Goal: Task Accomplishment & Management: Manage account settings

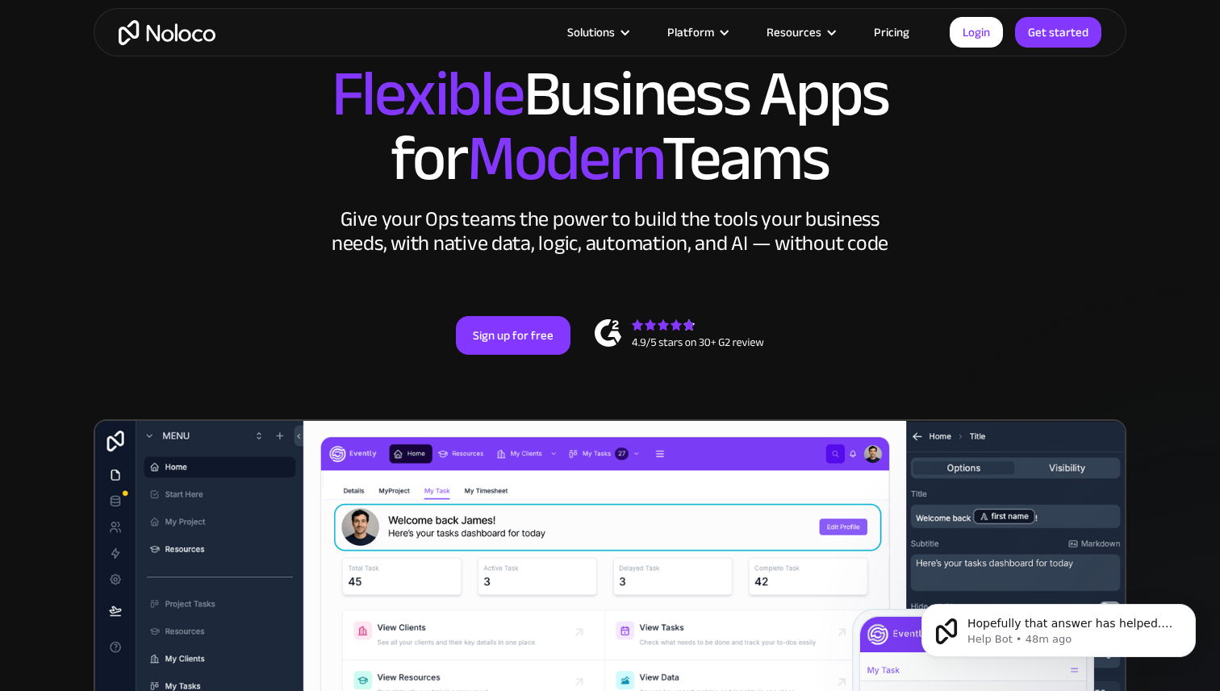
scroll to position [144, 0]
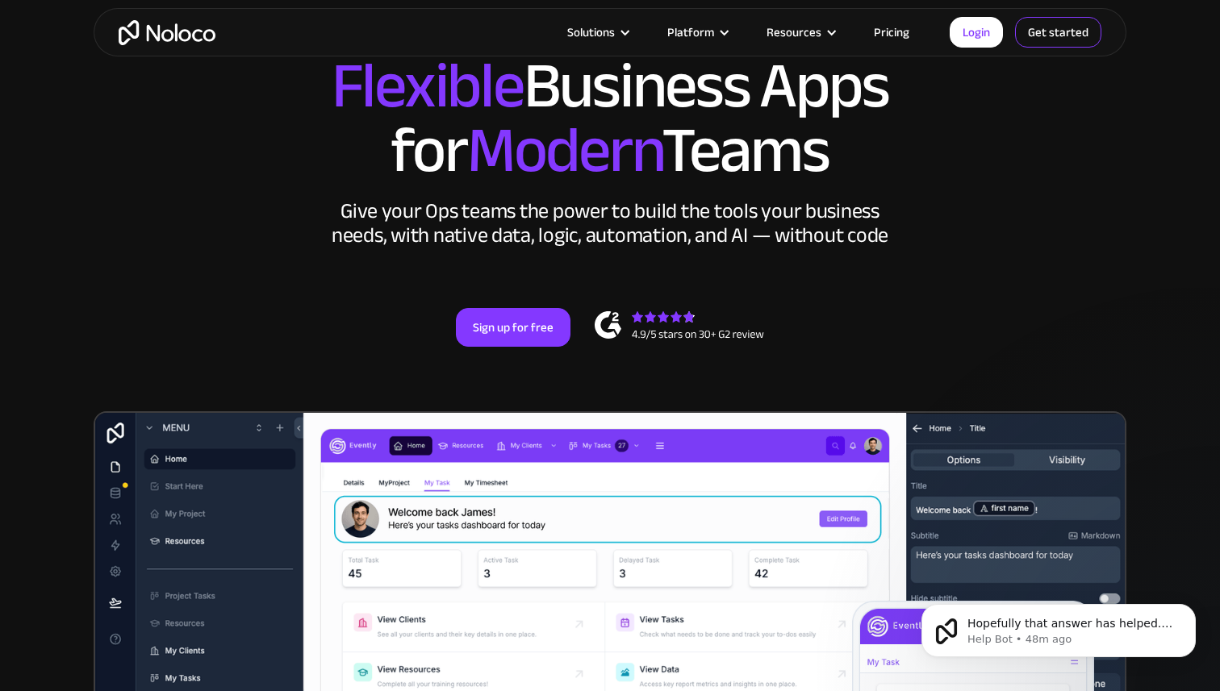
click at [1058, 19] on link "Get started" at bounding box center [1058, 32] width 86 height 31
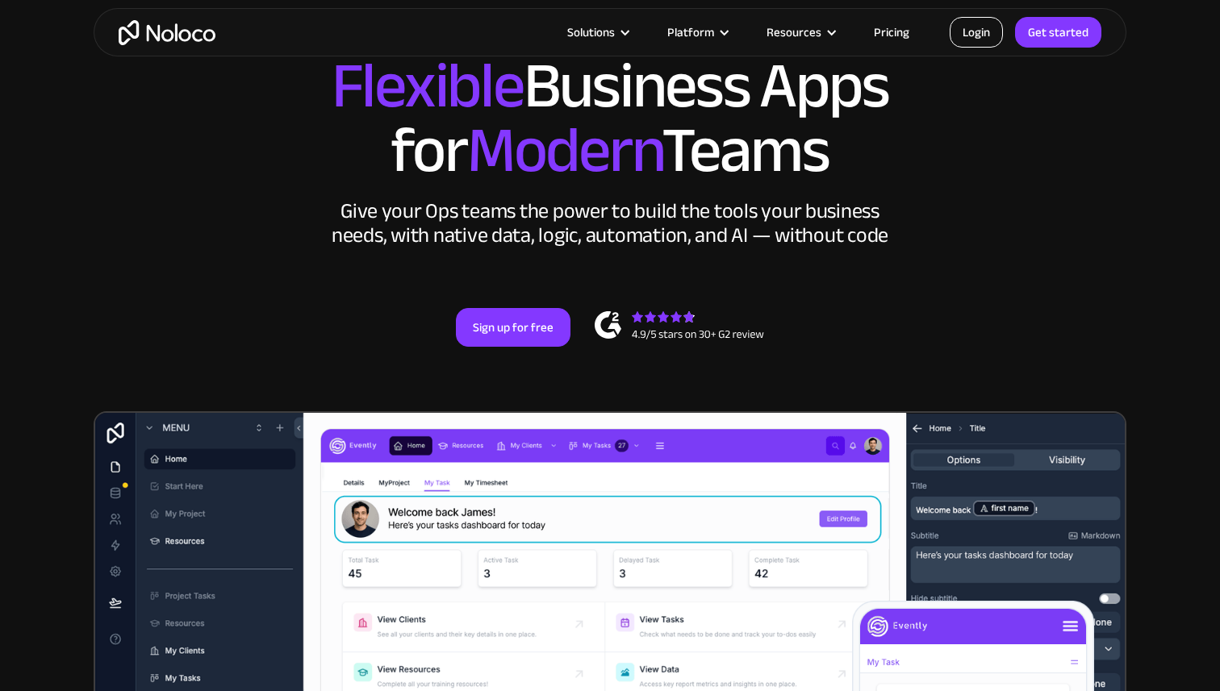
click at [983, 31] on link "Login" at bounding box center [976, 32] width 53 height 31
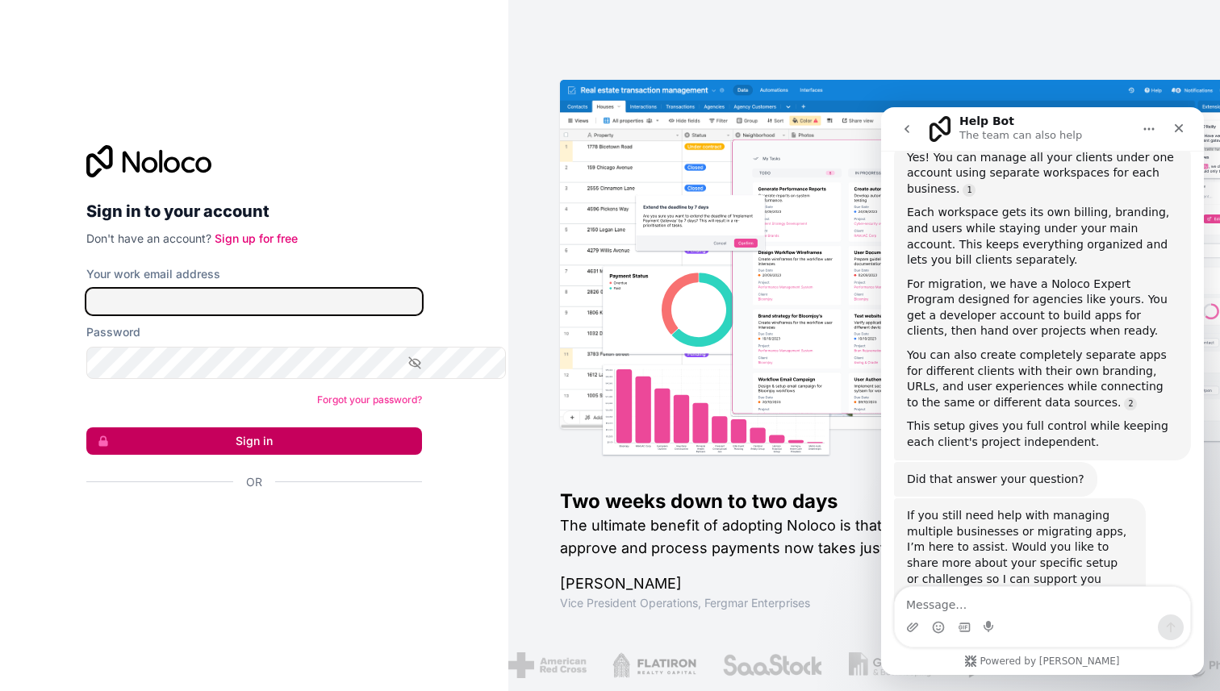
type input "joerischepens@joerischepens.be"
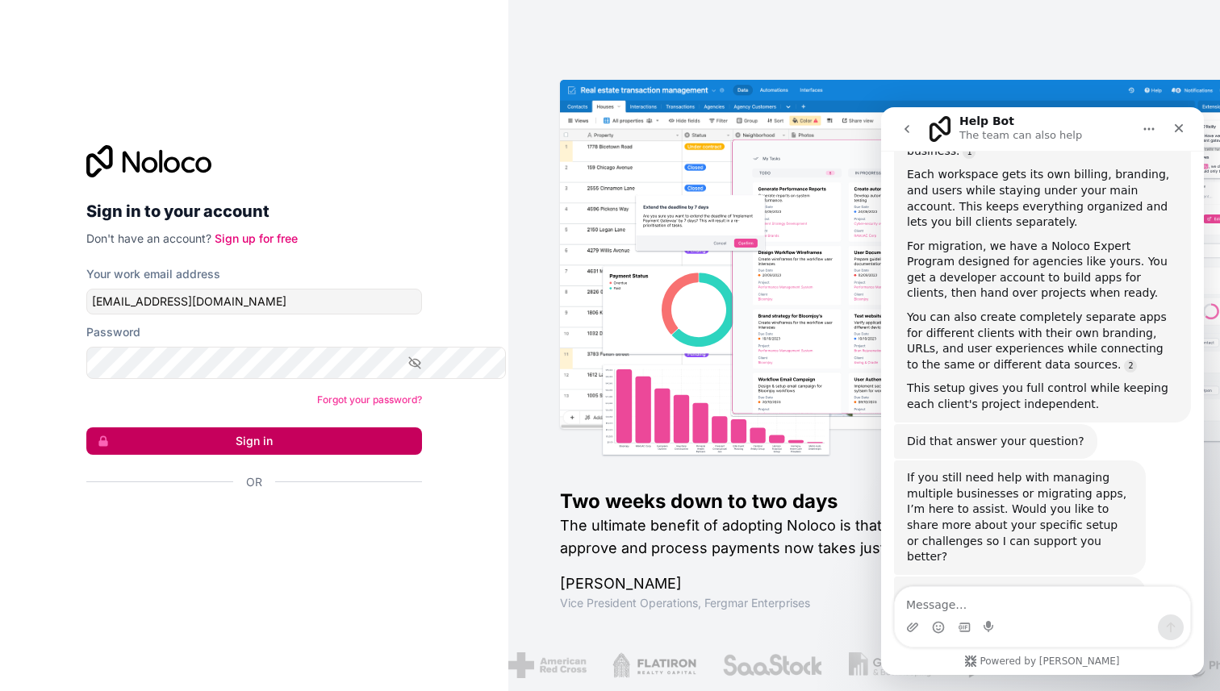
click at [177, 455] on button "Sign in" at bounding box center [254, 441] width 336 height 27
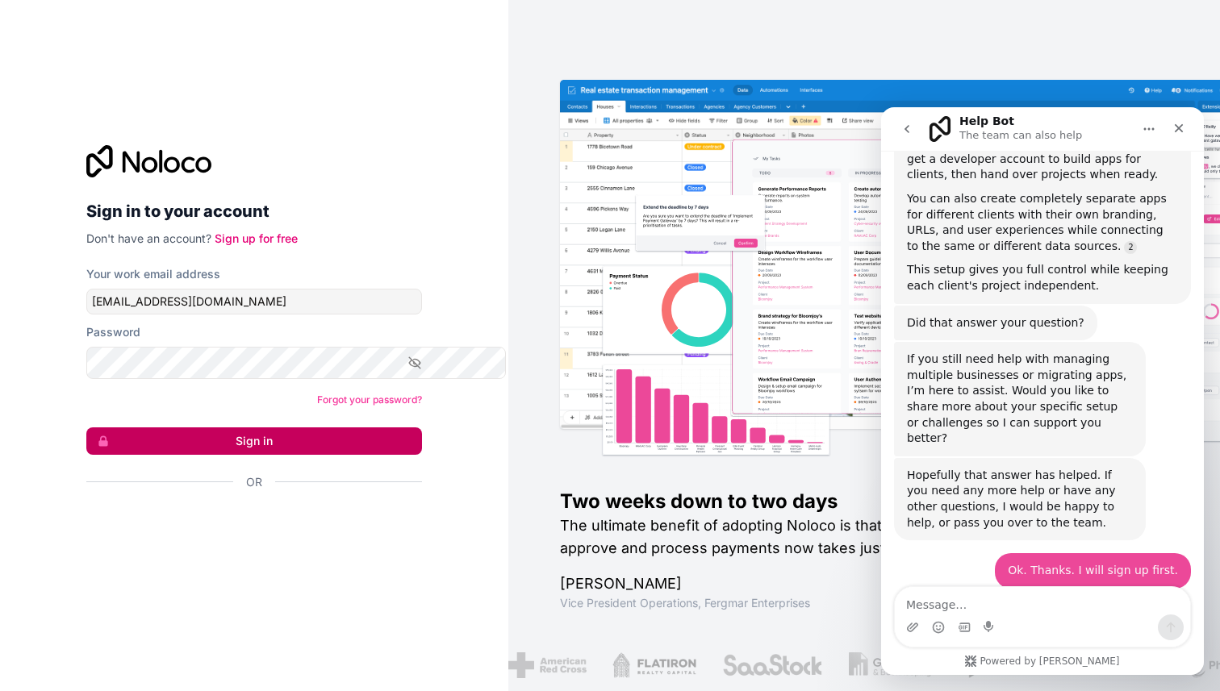
scroll to position [2606, 0]
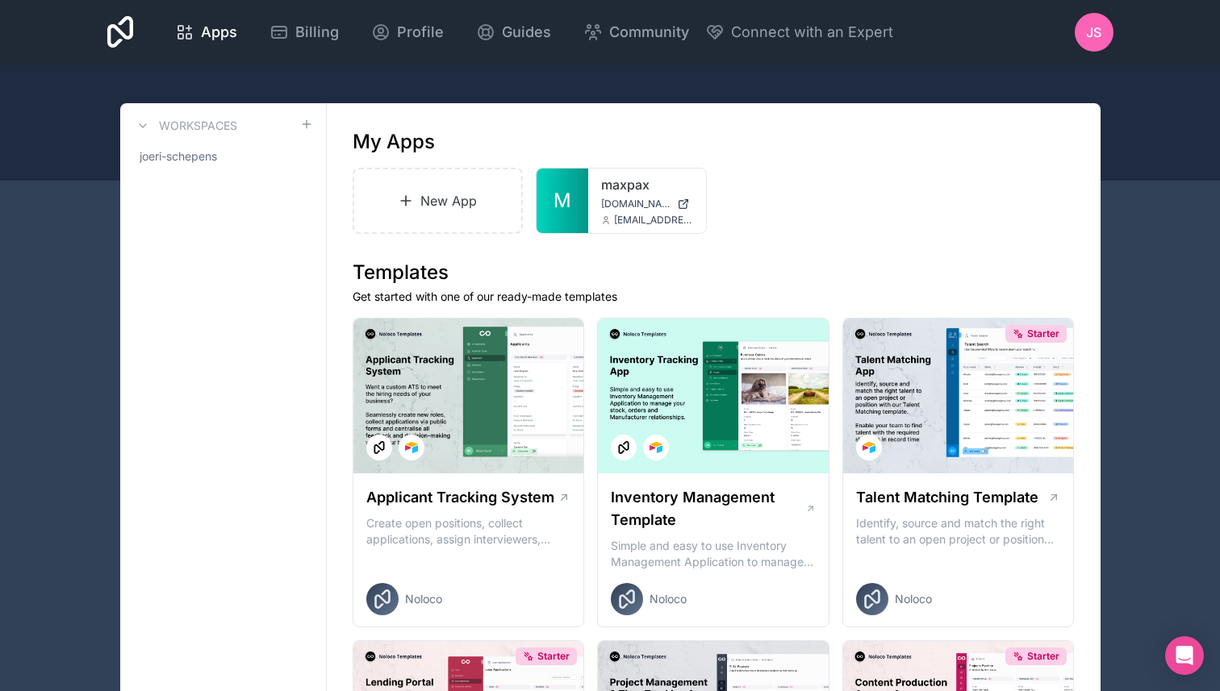
click at [132, 40] on icon at bounding box center [120, 32] width 27 height 39
click at [222, 44] on div "Apps" at bounding box center [206, 32] width 62 height 23
click at [339, 44] on span "Billing" at bounding box center [317, 32] width 44 height 23
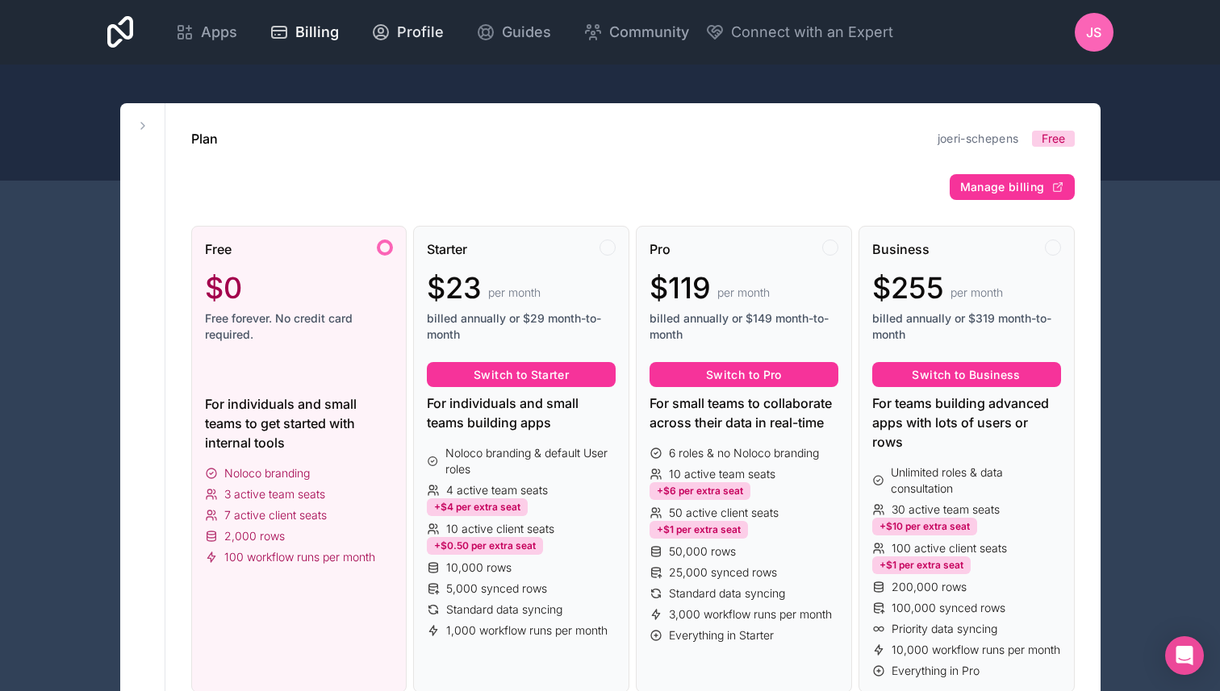
click at [444, 39] on span "Profile" at bounding box center [420, 32] width 47 height 23
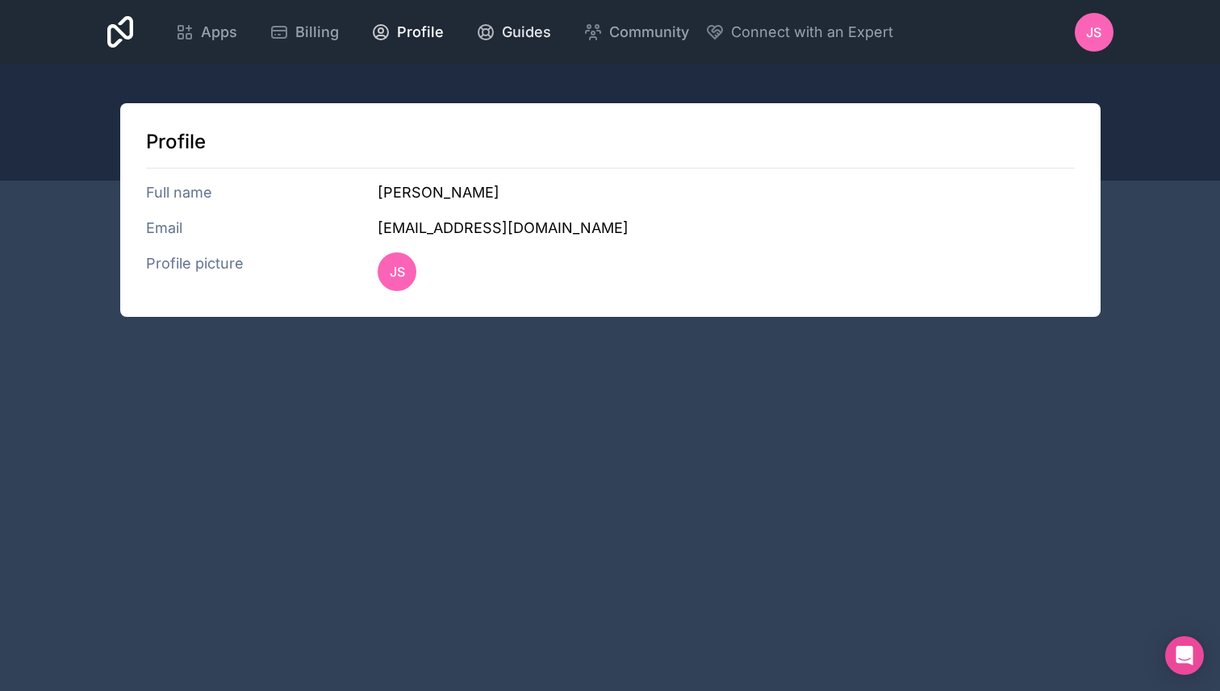
click at [551, 44] on span "Guides" at bounding box center [526, 32] width 49 height 23
click at [1090, 37] on span "JS" at bounding box center [1093, 32] width 15 height 19
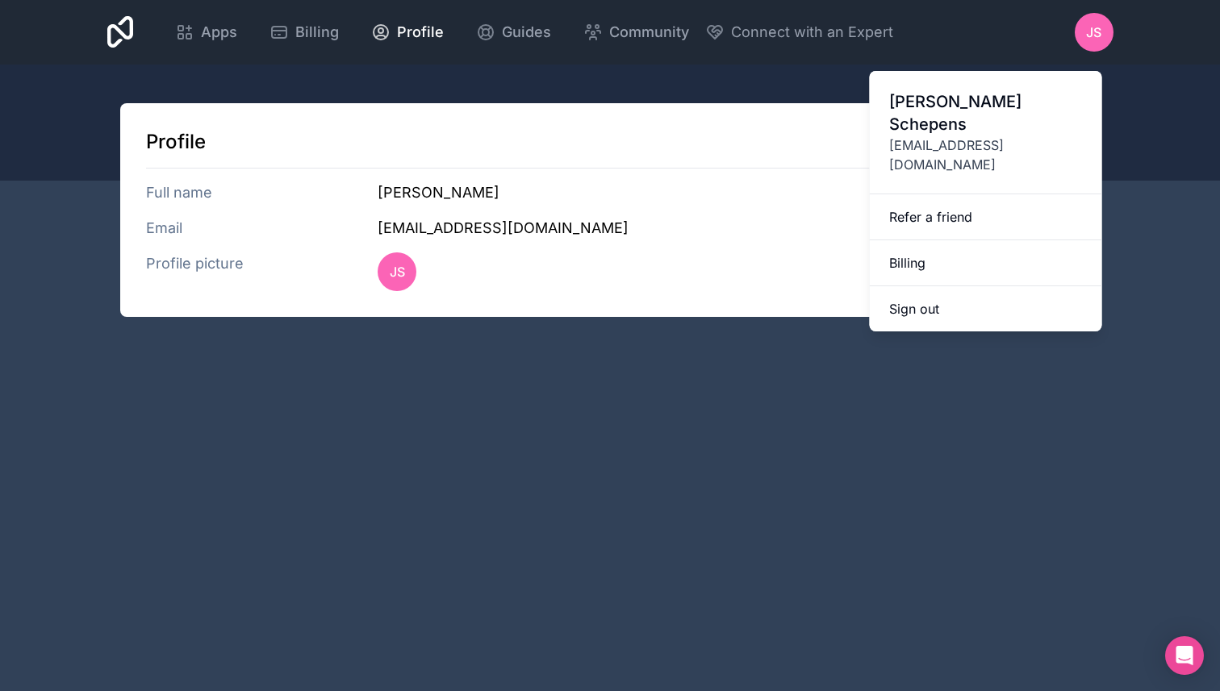
click at [1090, 37] on span "JS" at bounding box center [1093, 32] width 15 height 19
click at [215, 31] on div "Apps" at bounding box center [206, 32] width 62 height 23
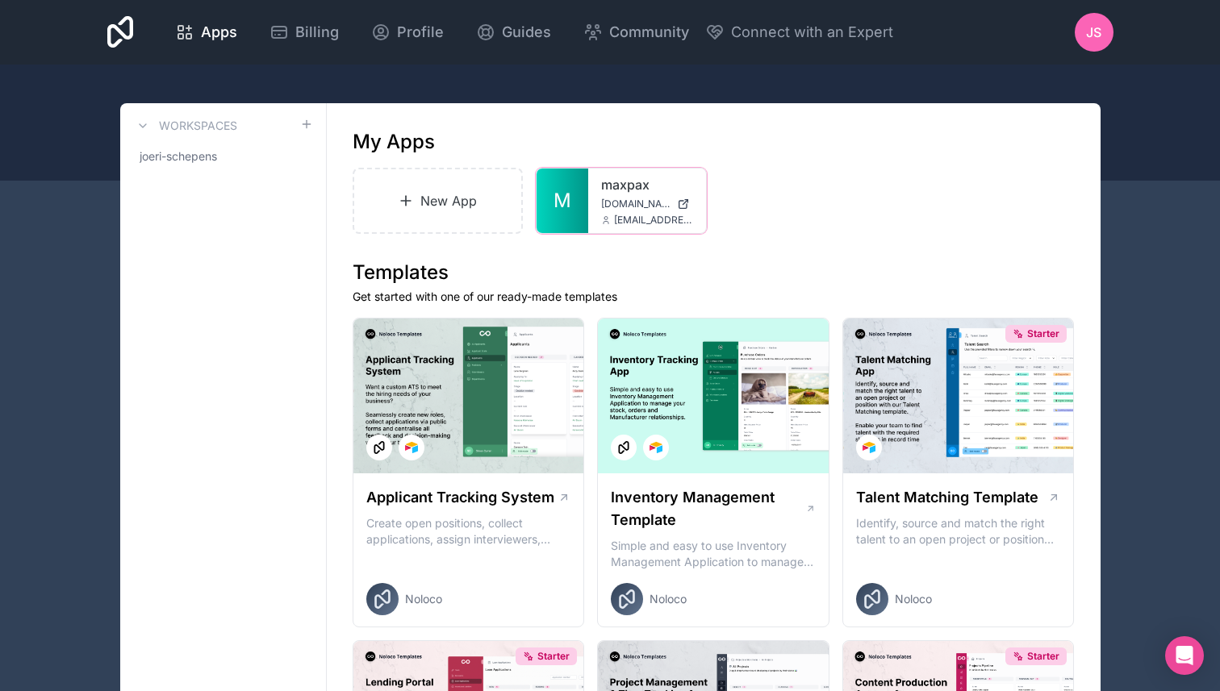
click at [650, 233] on div "maxpax maxpax.noloco.co joerischepens@joerischepens.be" at bounding box center [647, 201] width 118 height 65
click at [0, 0] on icon at bounding box center [0, 0] width 0 height 0
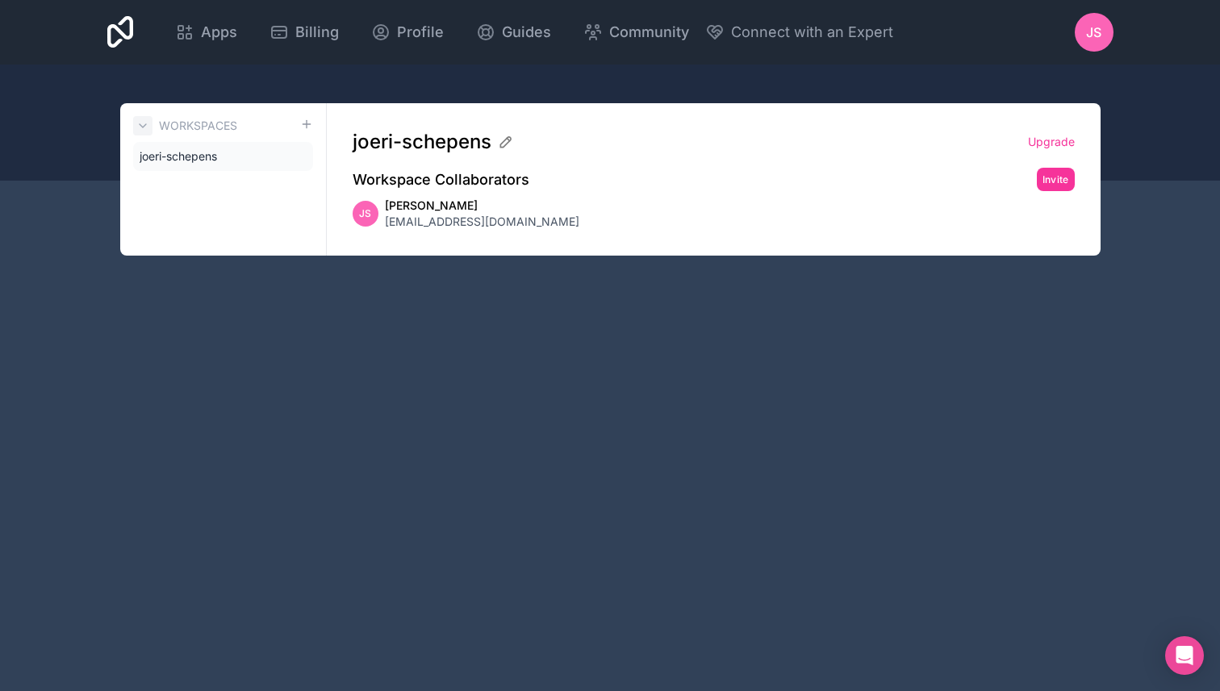
click at [149, 132] on icon at bounding box center [142, 125] width 13 height 13
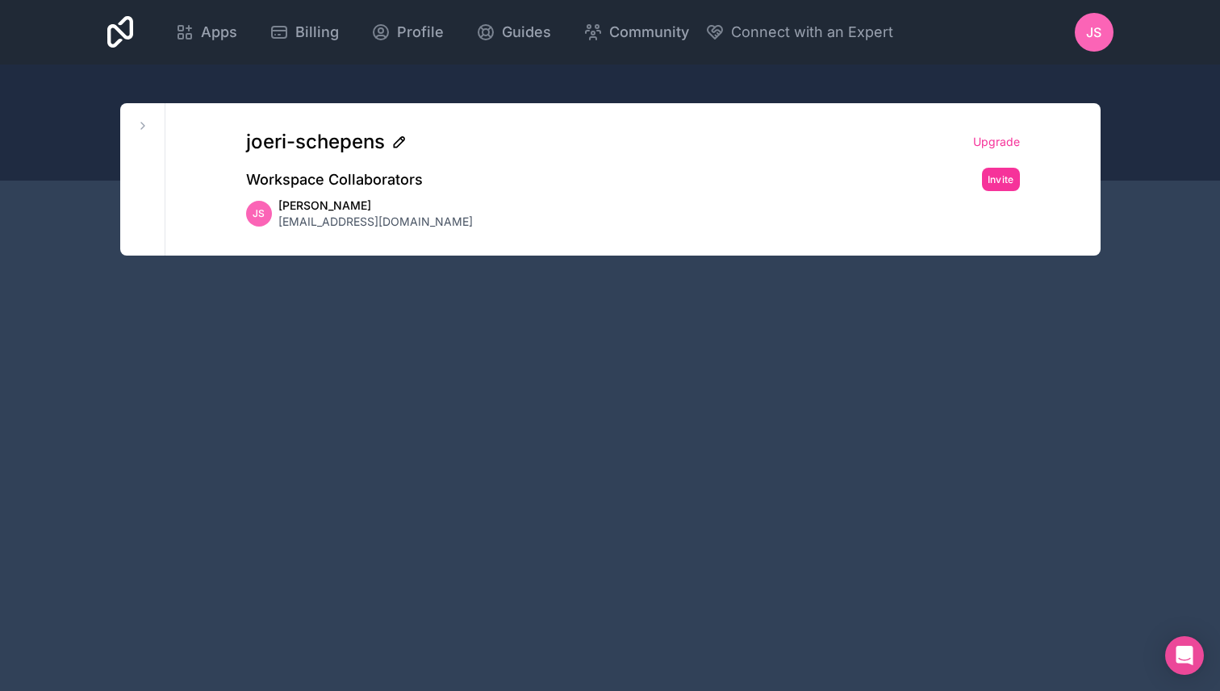
click at [407, 150] on icon at bounding box center [399, 142] width 16 height 16
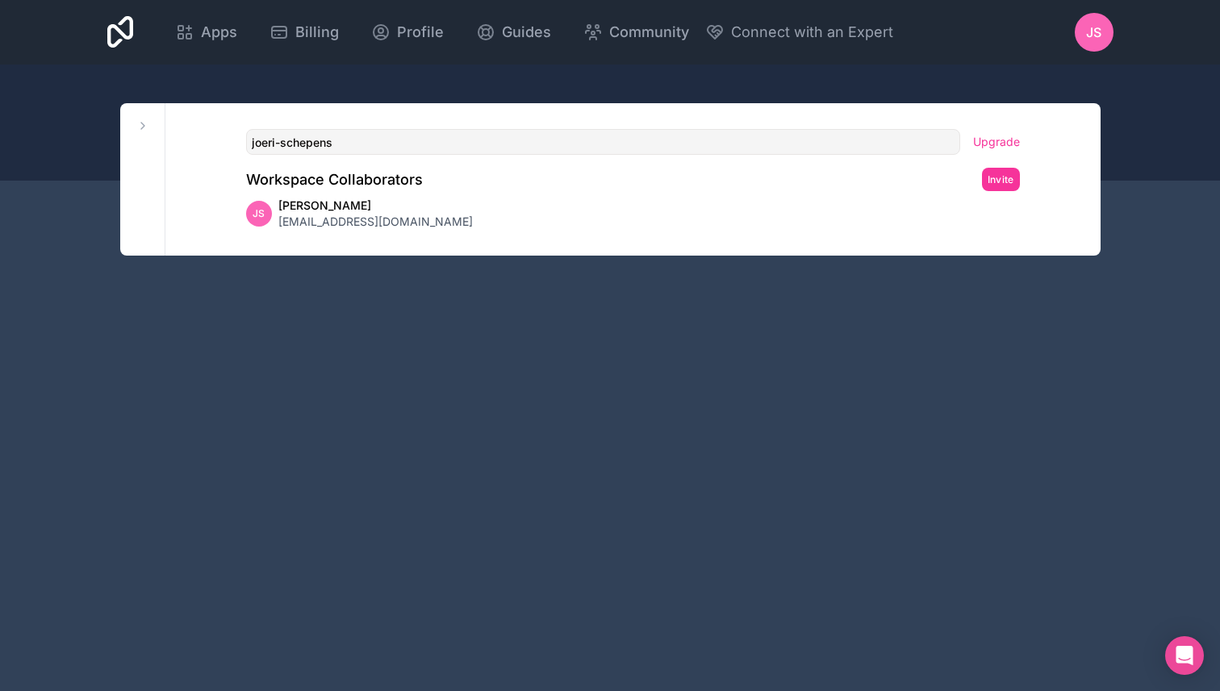
click at [449, 155] on input "joeri-schepens" at bounding box center [603, 142] width 714 height 26
type input "maxpax"
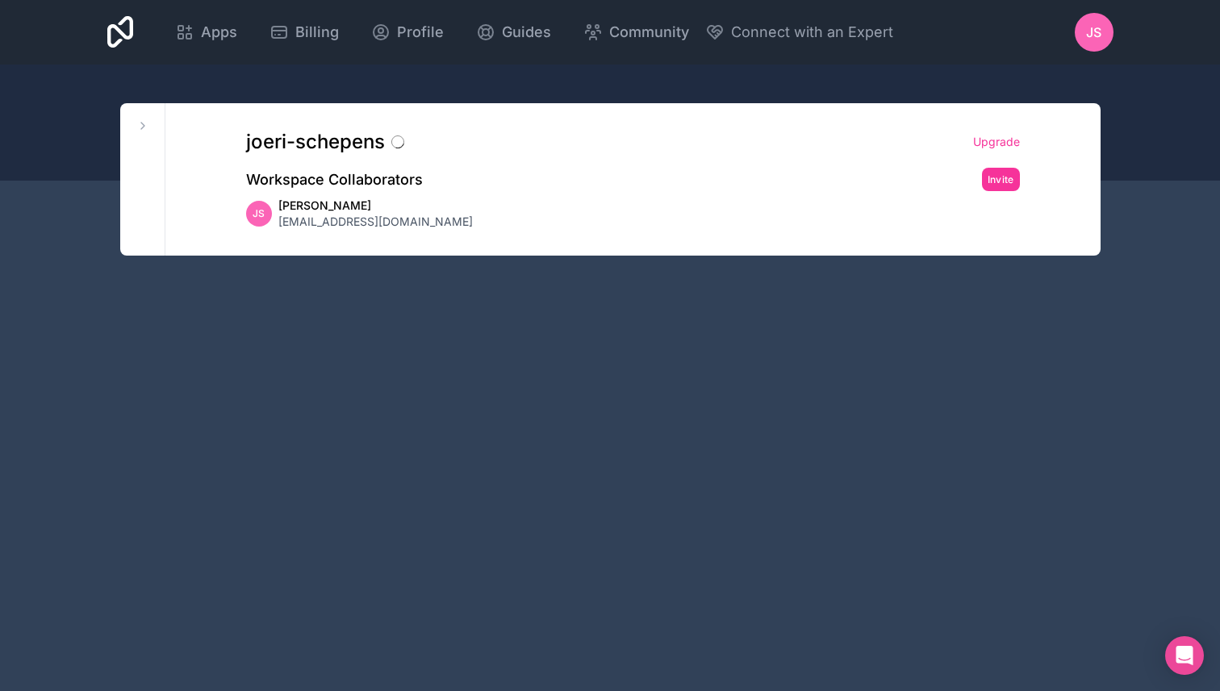
click at [1029, 186] on div "joeri-schepens Upgrade Workspace Collaborators Invite JS Joeri Schepens joerisc…" at bounding box center [632, 179] width 825 height 152
click at [149, 132] on icon at bounding box center [142, 125] width 13 height 13
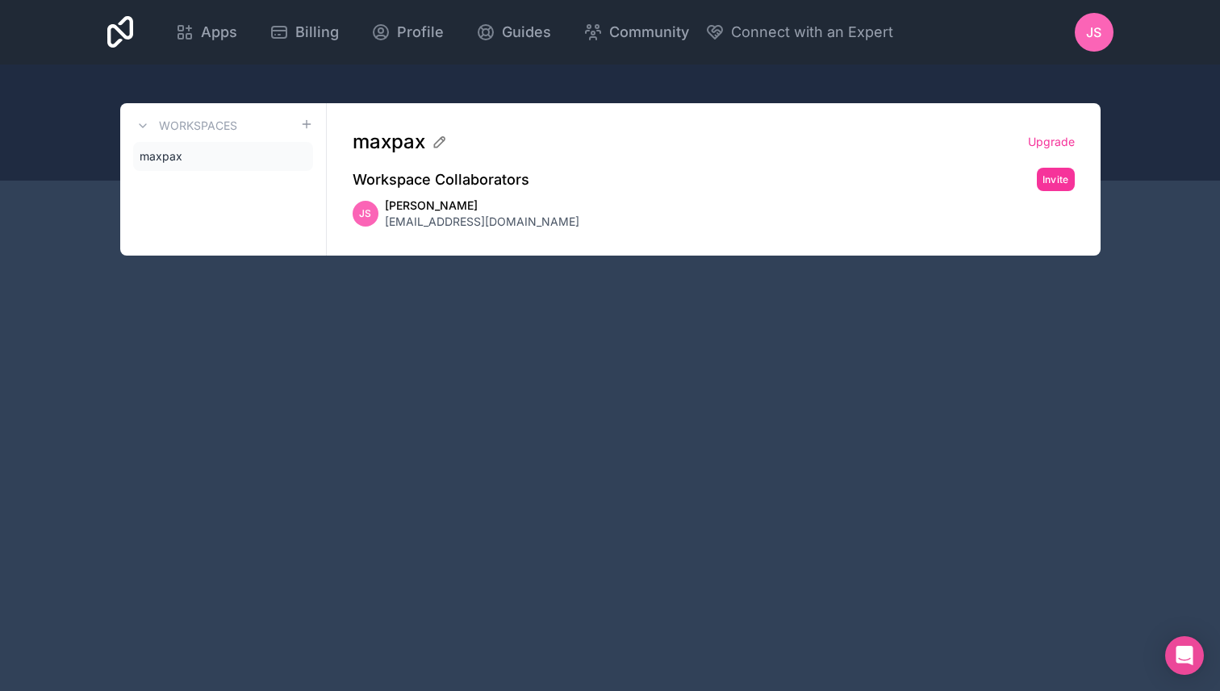
click at [0, 0] on icon at bounding box center [0, 0] width 0 height 0
click at [1185, 645] on div "Open Intercom Messenger" at bounding box center [1184, 656] width 43 height 43
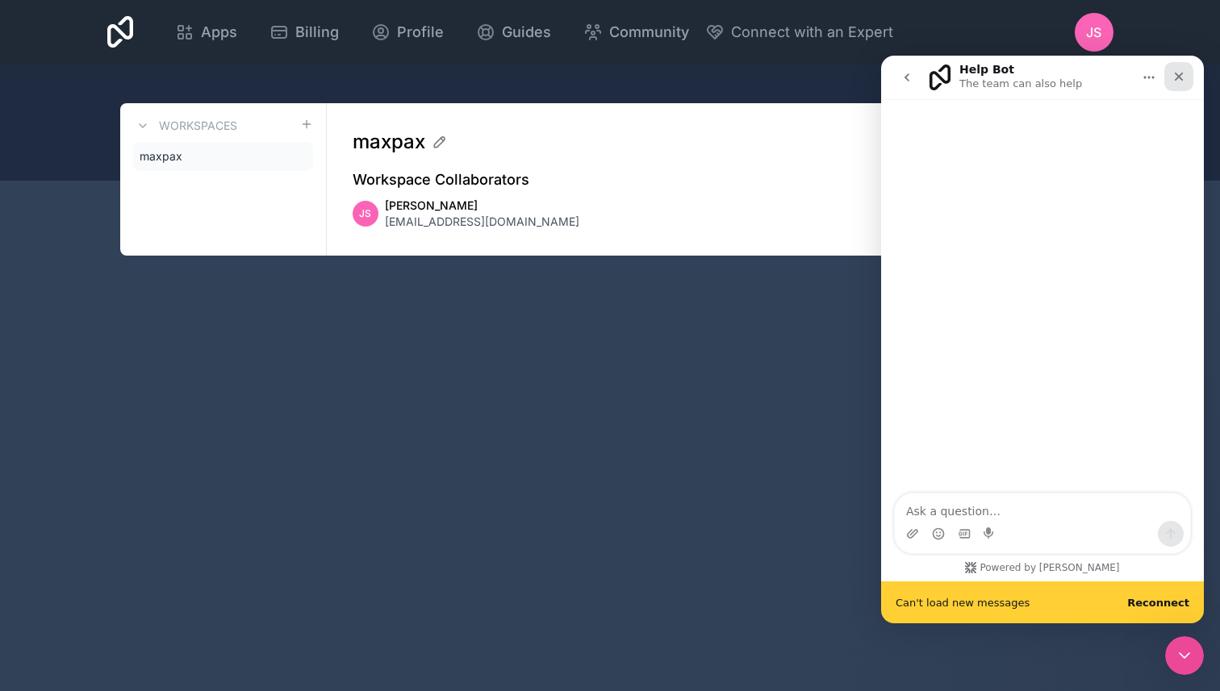
click at [1183, 86] on div "Close" at bounding box center [1178, 76] width 29 height 29
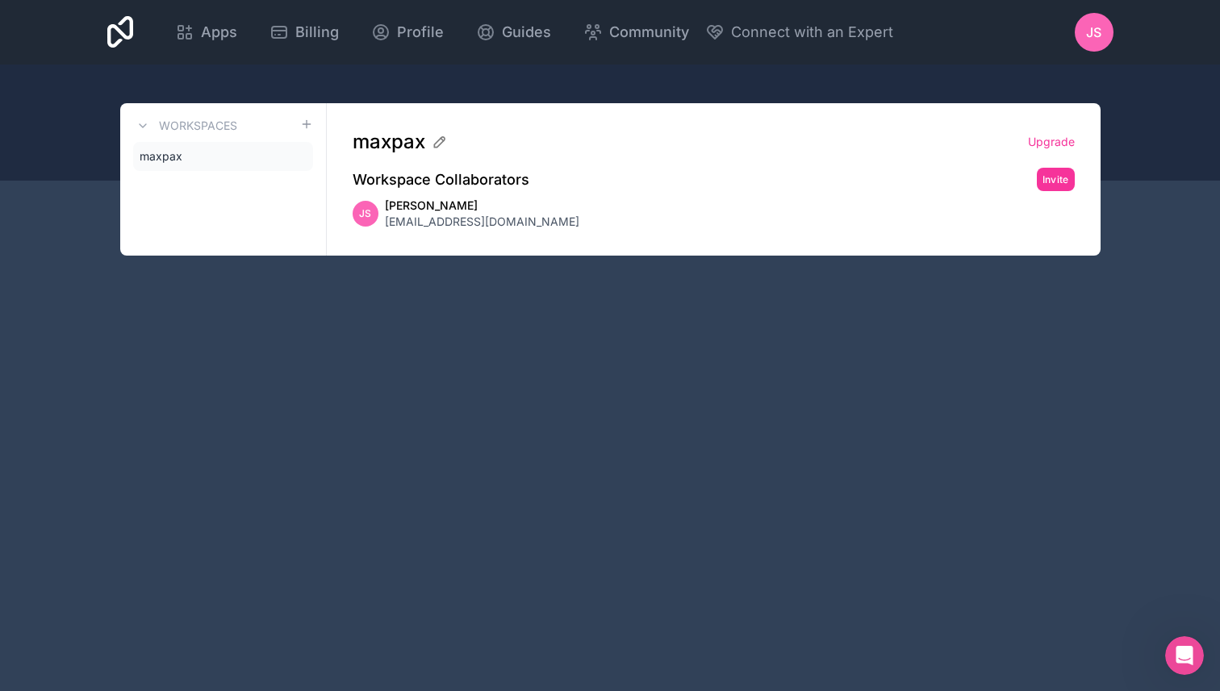
click at [212, 171] on link "maxpax" at bounding box center [223, 156] width 180 height 29
click at [149, 132] on icon at bounding box center [142, 125] width 13 height 13
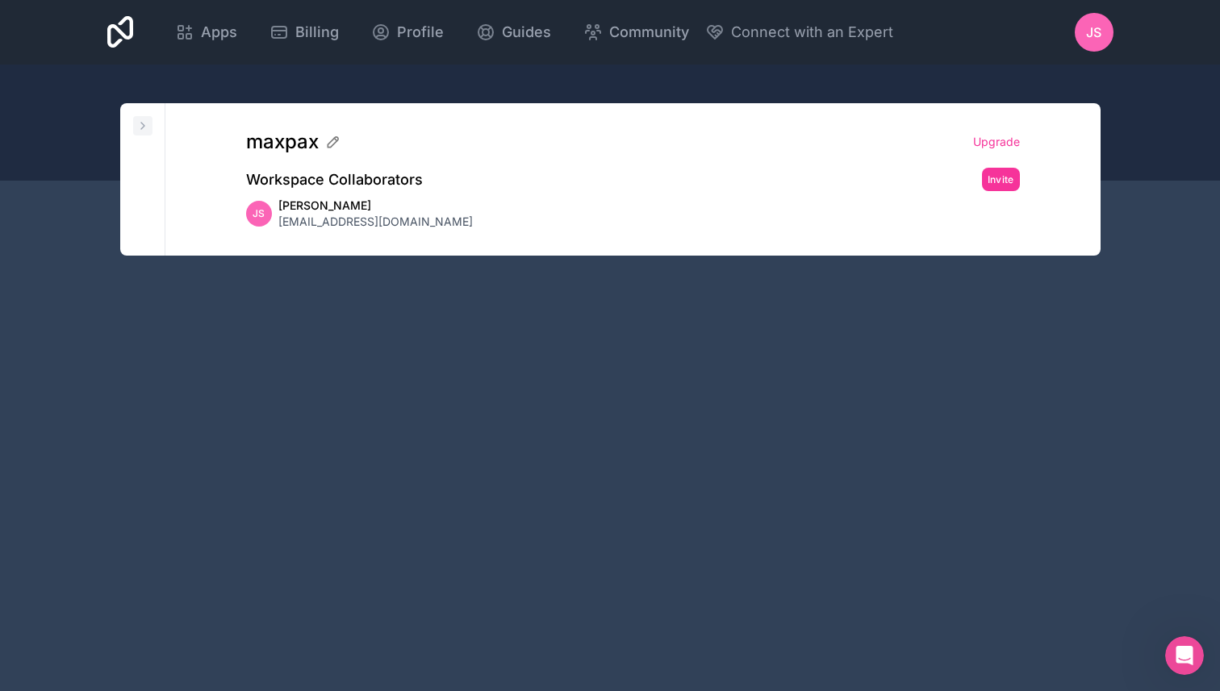
click at [149, 132] on icon at bounding box center [142, 125] width 13 height 13
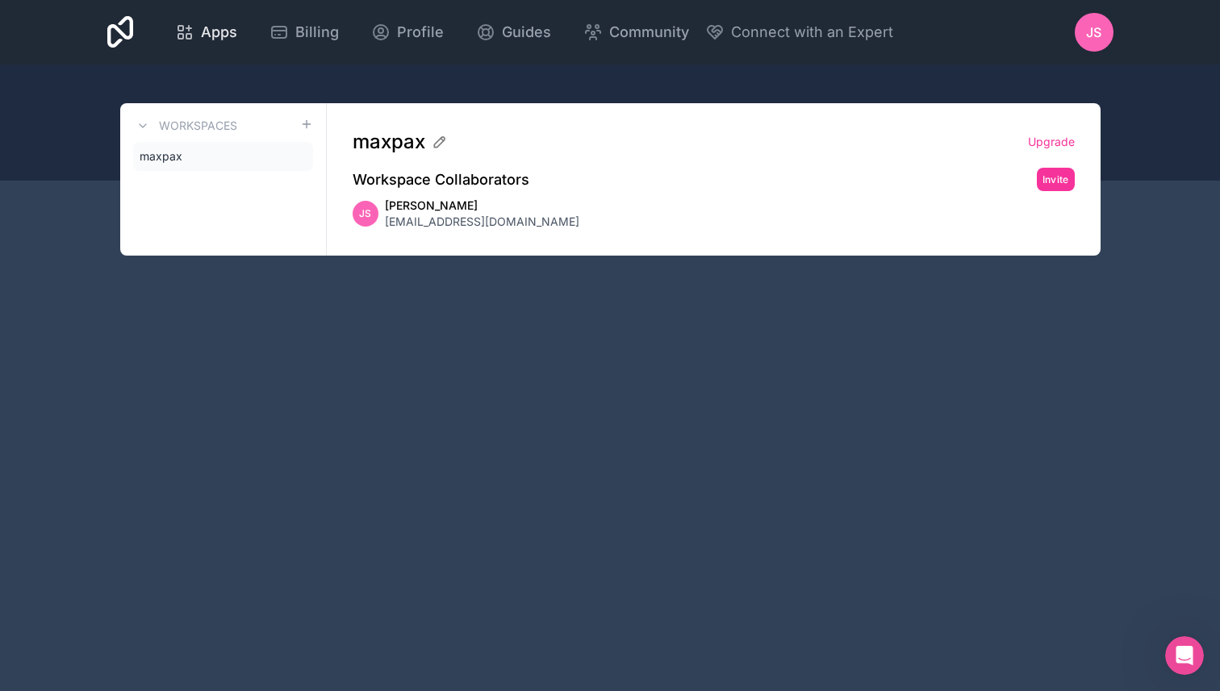
click at [237, 42] on span "Apps" at bounding box center [219, 32] width 36 height 23
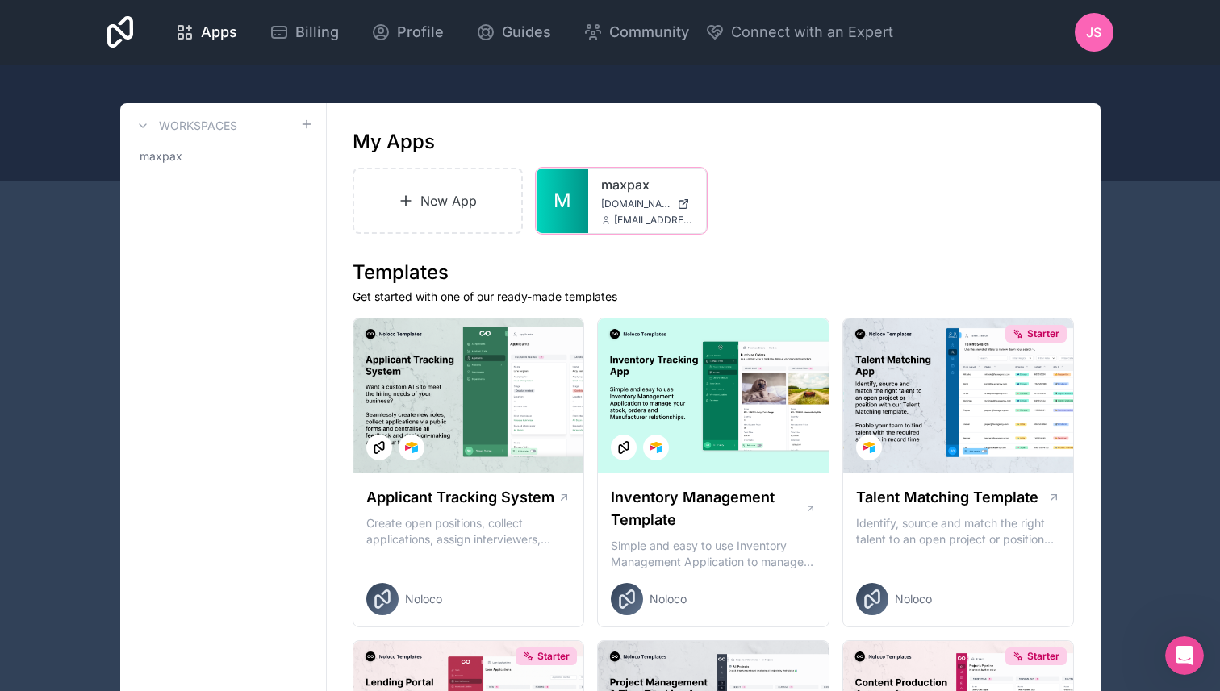
click at [0, 0] on icon at bounding box center [0, 0] width 0 height 0
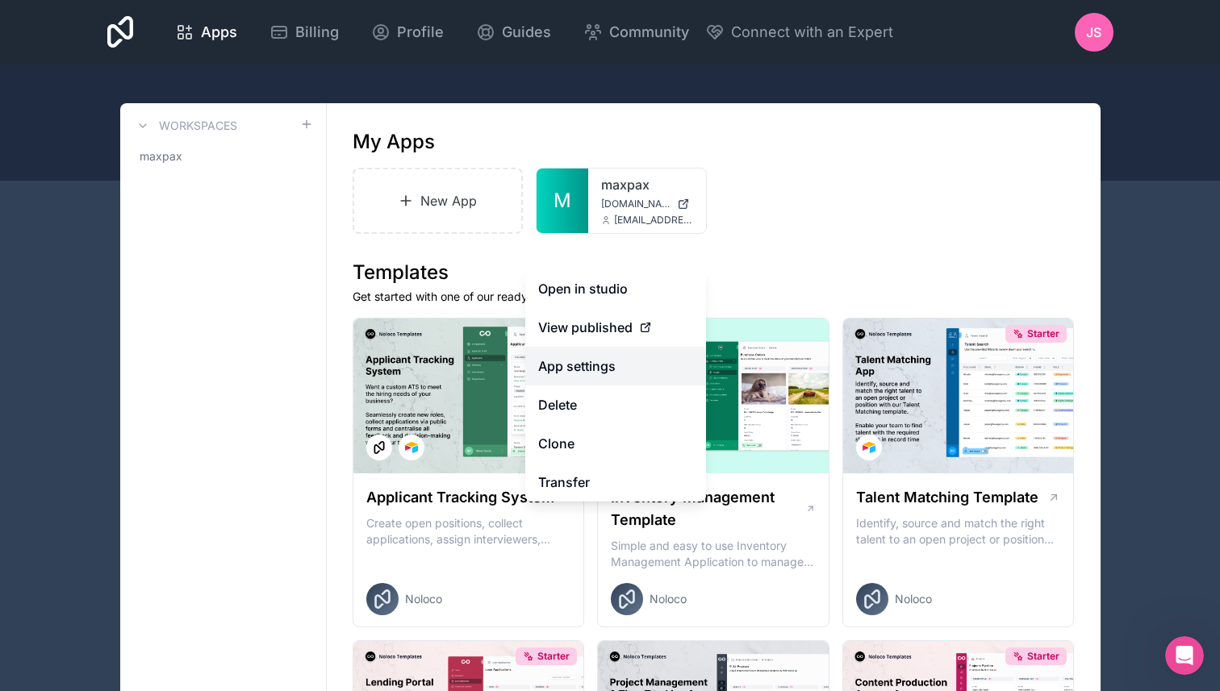
click at [560, 384] on link "App settings" at bounding box center [615, 366] width 181 height 39
